Goal: Obtain resource: Download file/media

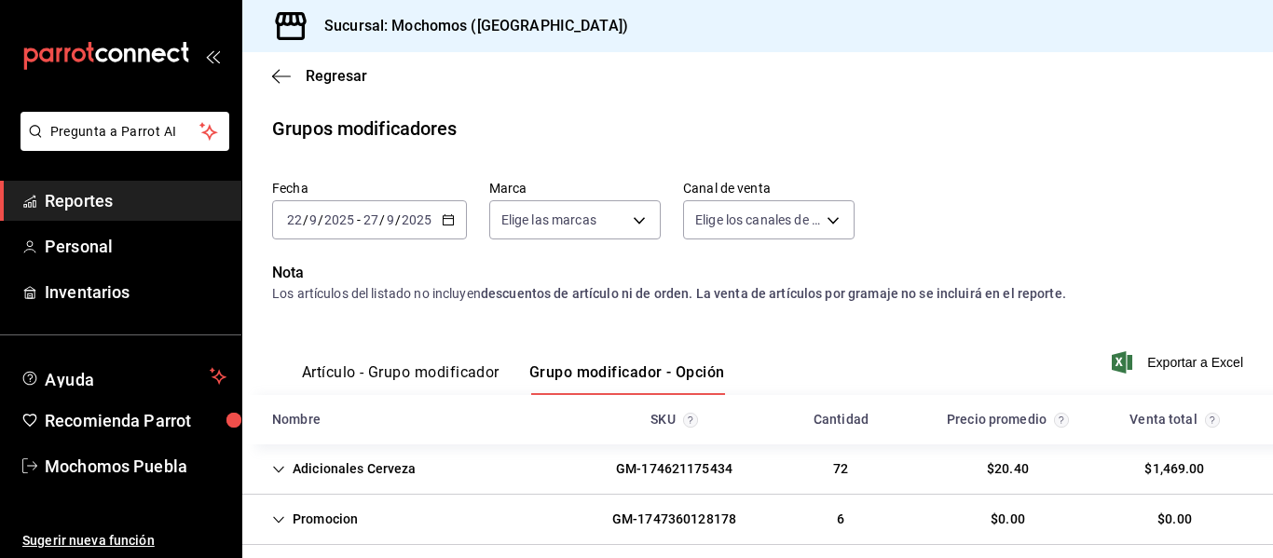
scroll to position [123, 0]
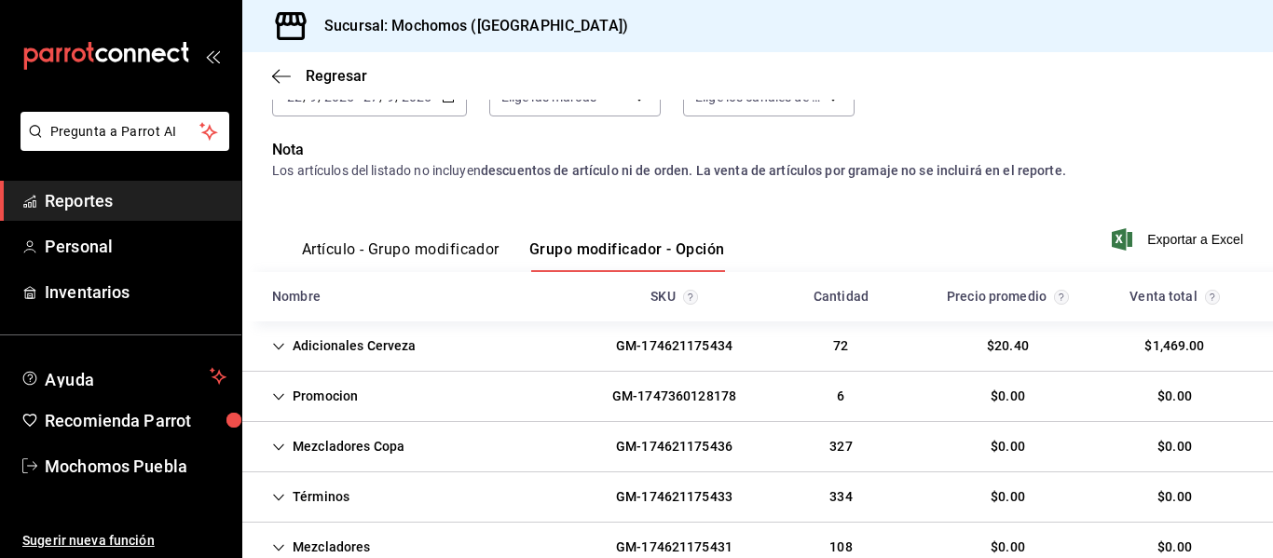
click at [299, 109] on div "[DATE] [DATE] - [DATE] [DATE]" at bounding box center [369, 96] width 195 height 39
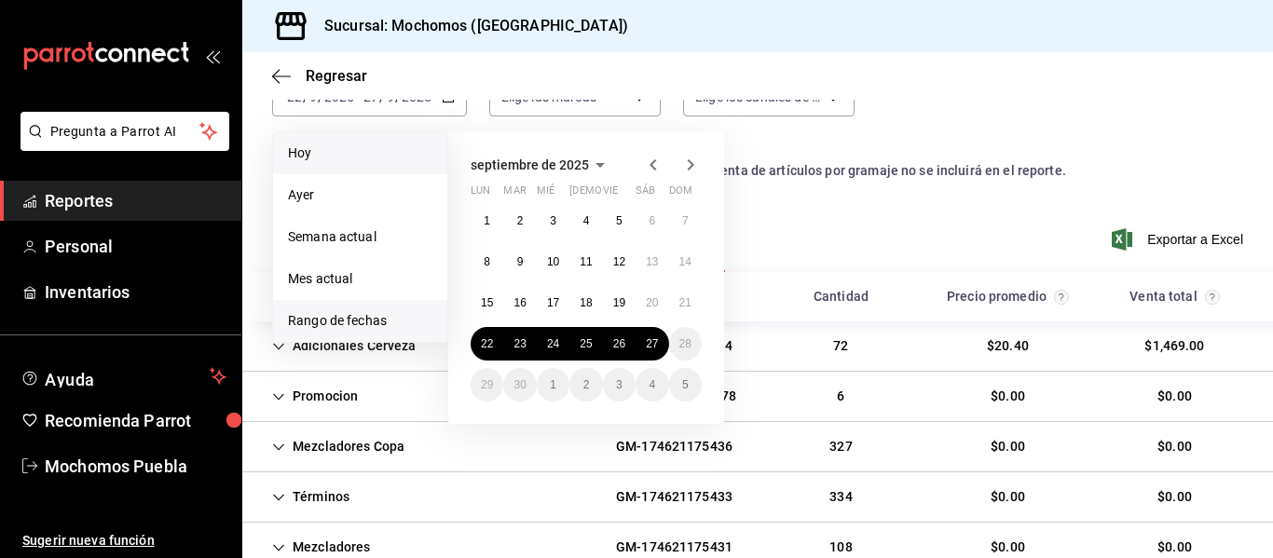
scroll to position [180, 0]
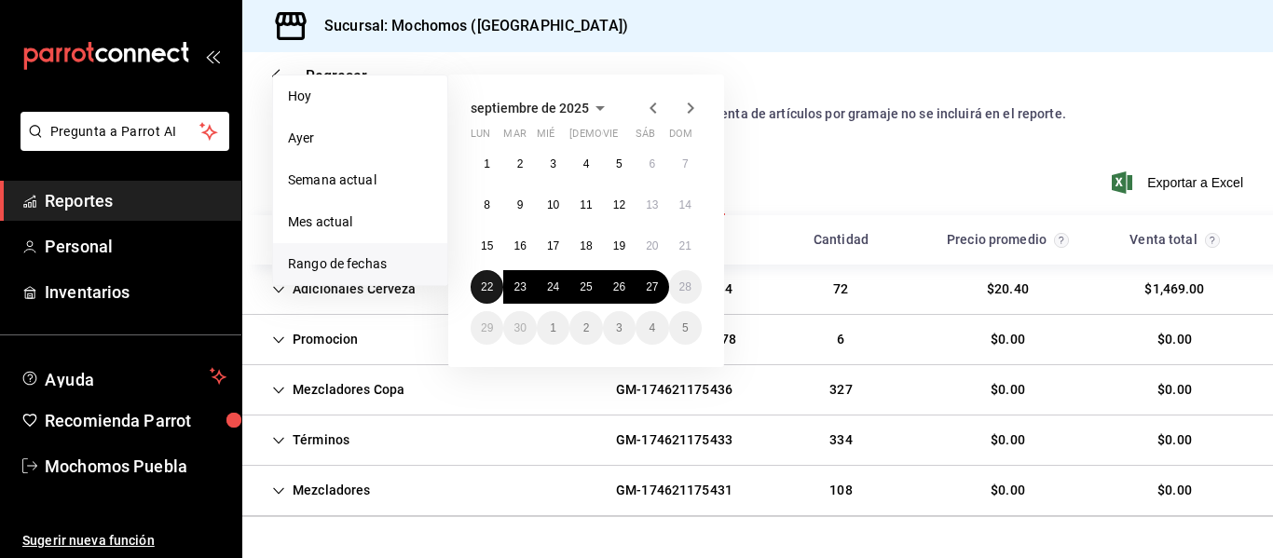
click at [494, 291] on button "22" at bounding box center [486, 287] width 33 height 34
click at [661, 288] on button "27" at bounding box center [651, 287] width 33 height 34
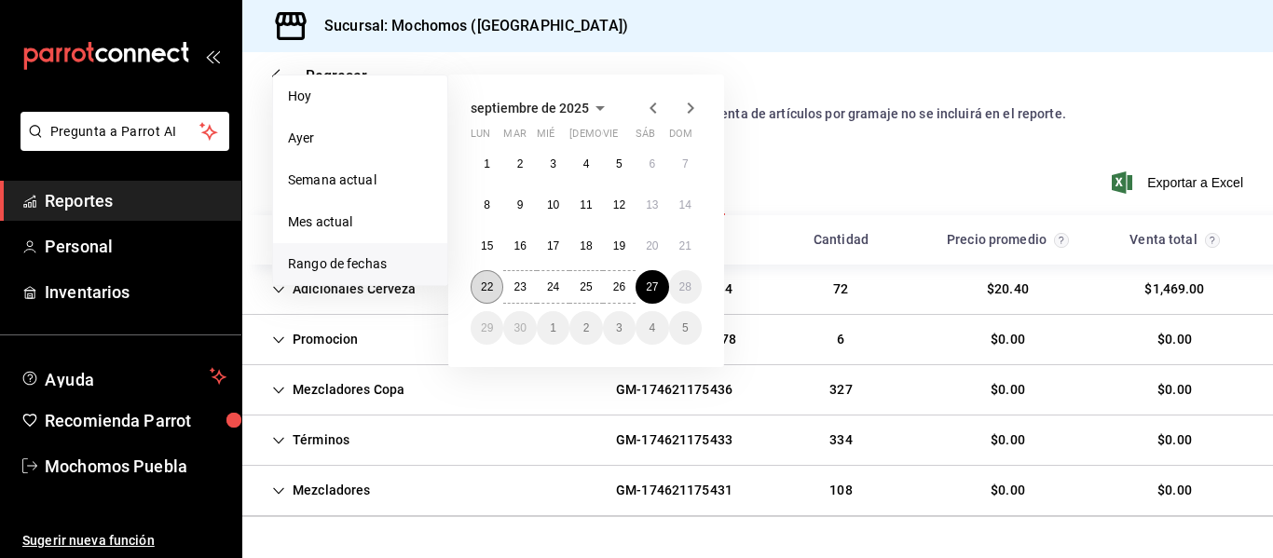
click at [482, 298] on button "22" at bounding box center [486, 287] width 33 height 34
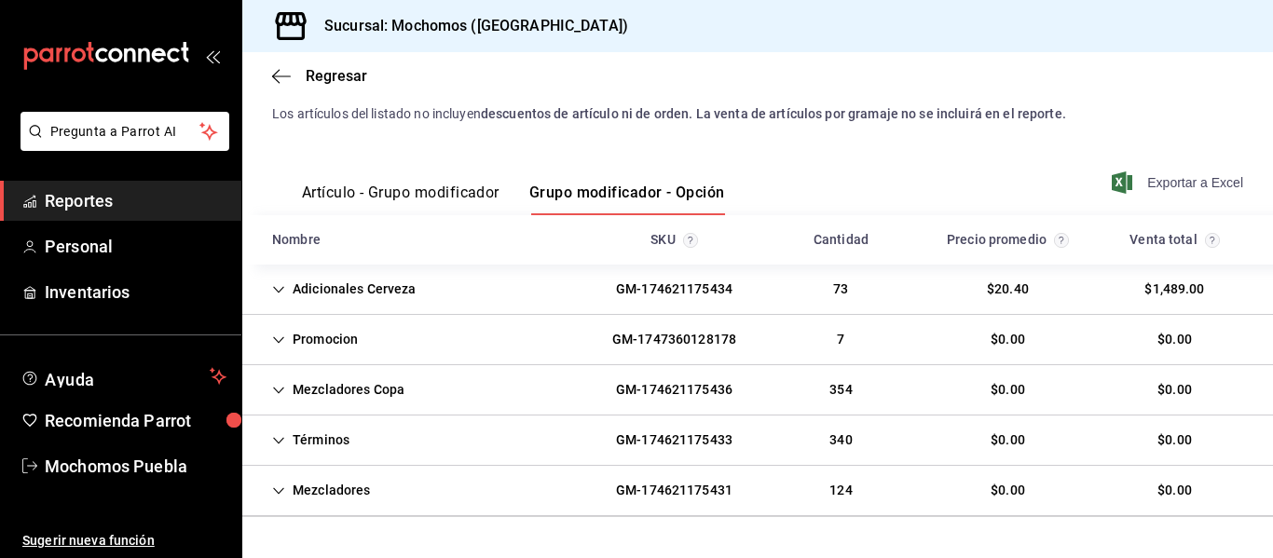
click at [1147, 183] on span "Exportar a Excel" at bounding box center [1179, 182] width 128 height 22
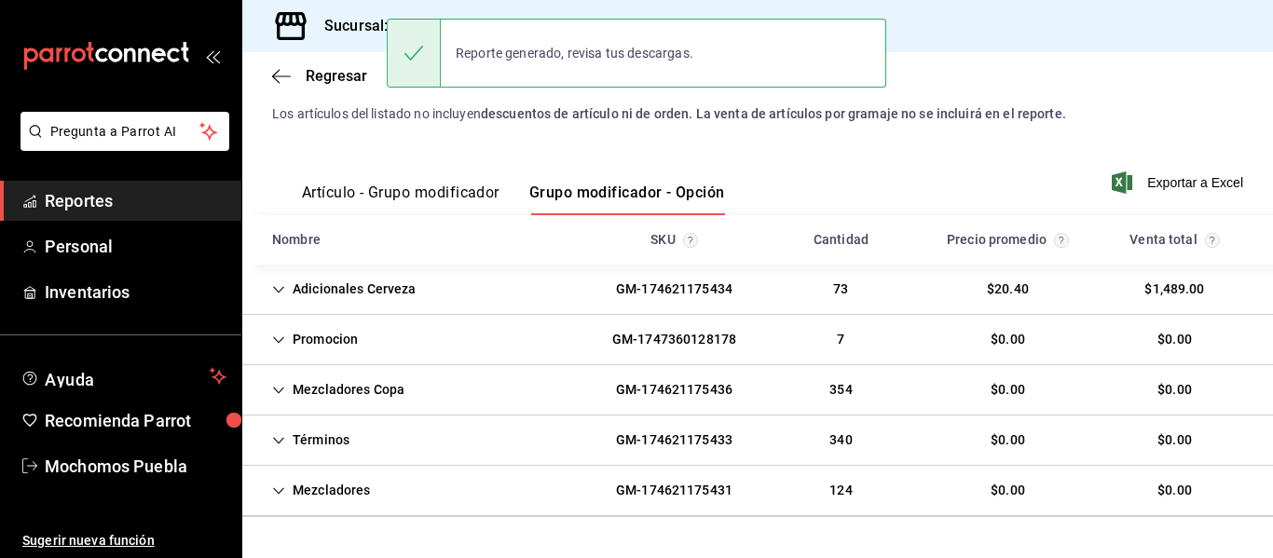
click at [76, 214] on link "Reportes" at bounding box center [120, 201] width 241 height 40
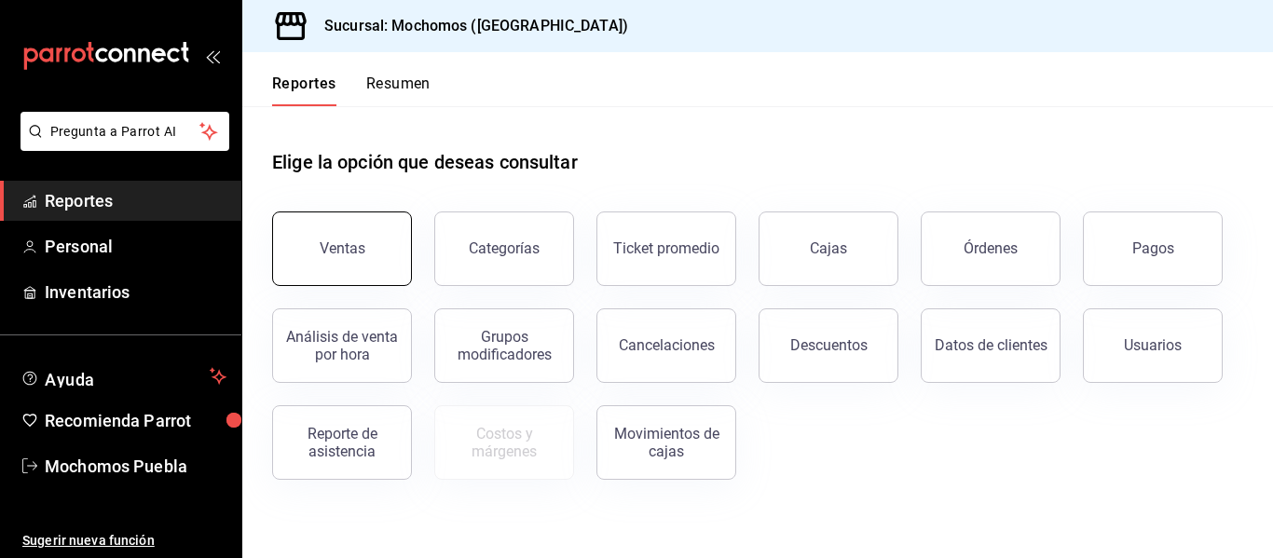
click at [361, 250] on div "Ventas" at bounding box center [343, 248] width 46 height 18
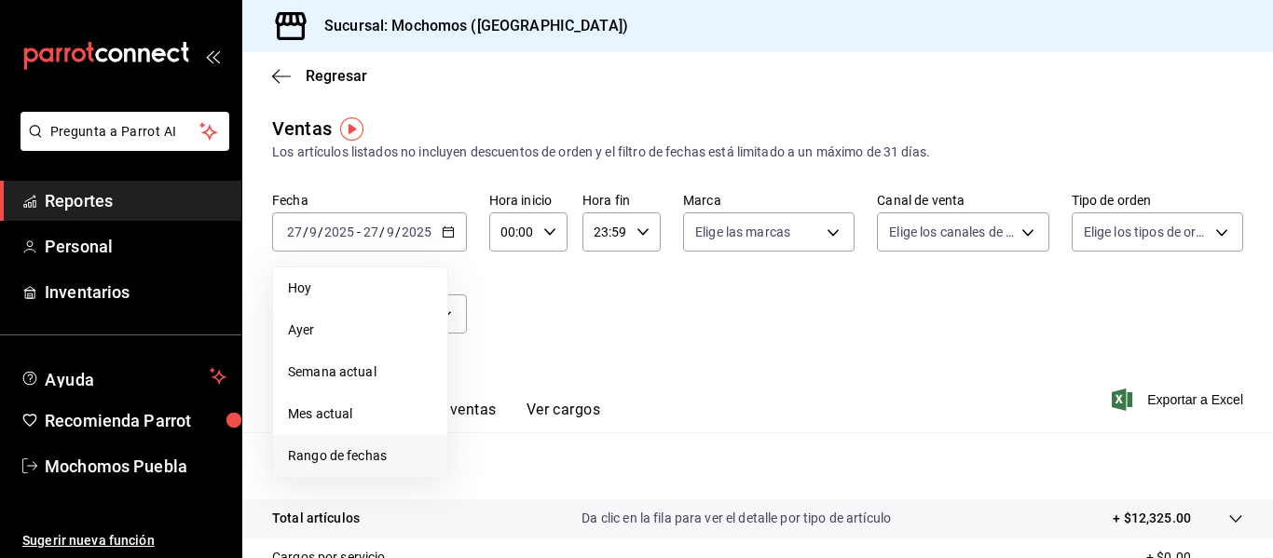
click at [358, 461] on span "Rango de fechas" at bounding box center [360, 456] width 144 height 20
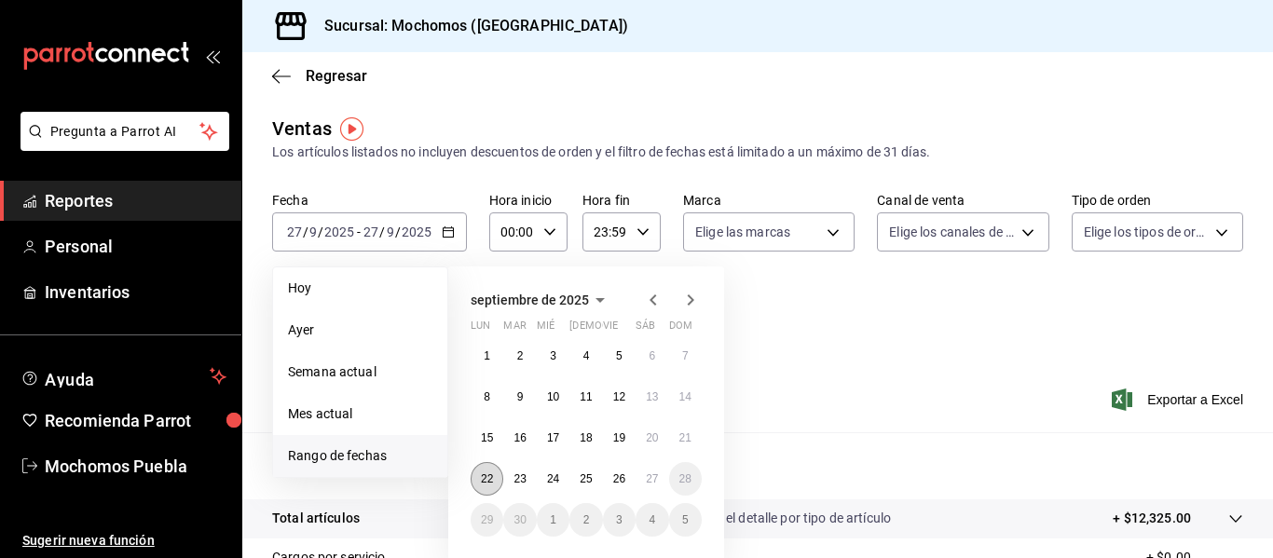
click at [484, 484] on abbr "22" at bounding box center [487, 478] width 12 height 13
click at [642, 486] on button "27" at bounding box center [651, 479] width 33 height 34
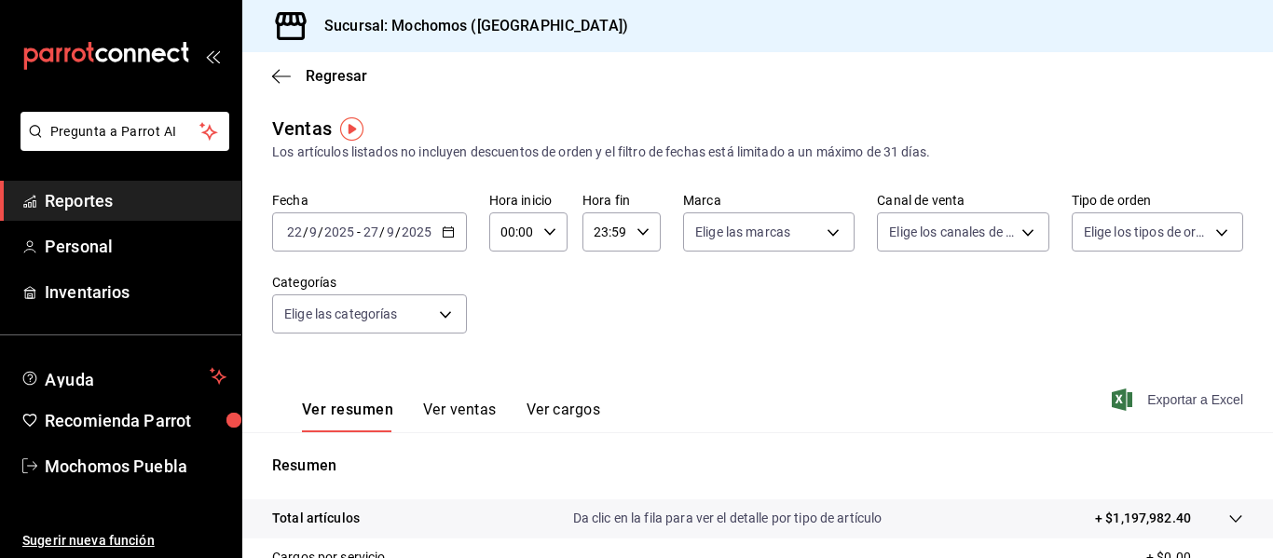
click at [1155, 405] on span "Exportar a Excel" at bounding box center [1179, 399] width 128 height 22
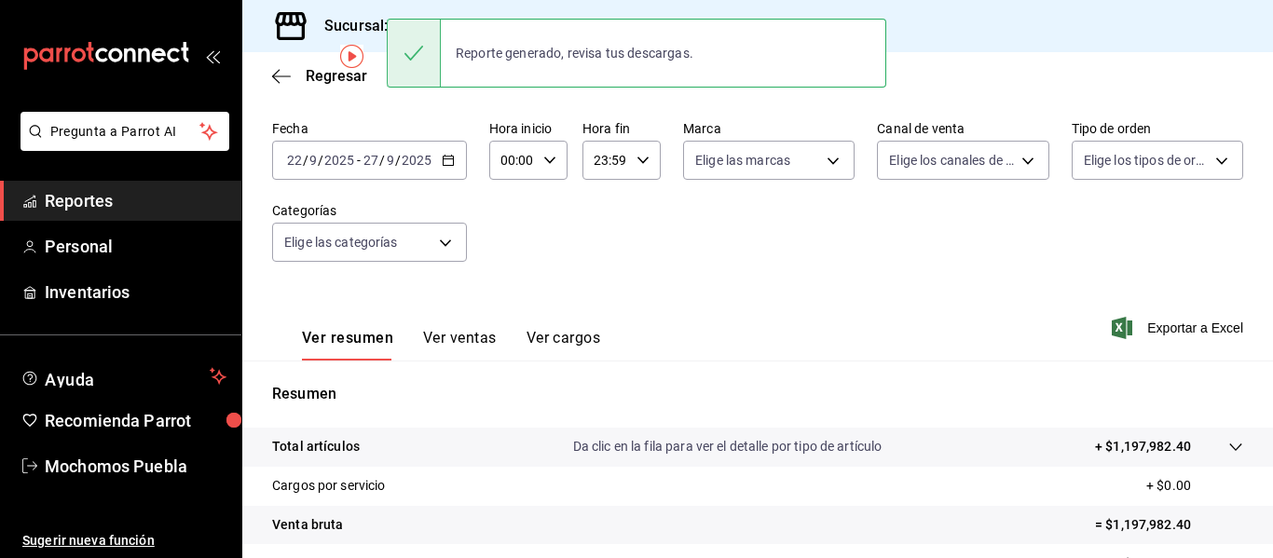
scroll to position [73, 0]
